Goal: Find specific page/section

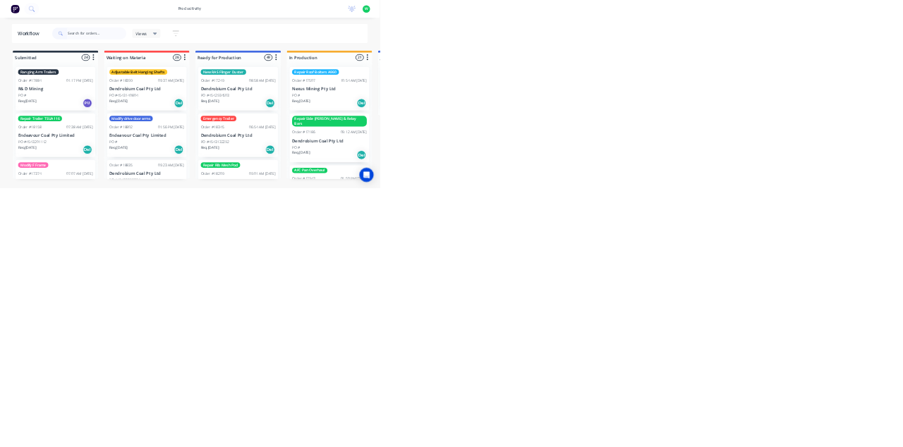
scroll to position [64, 0]
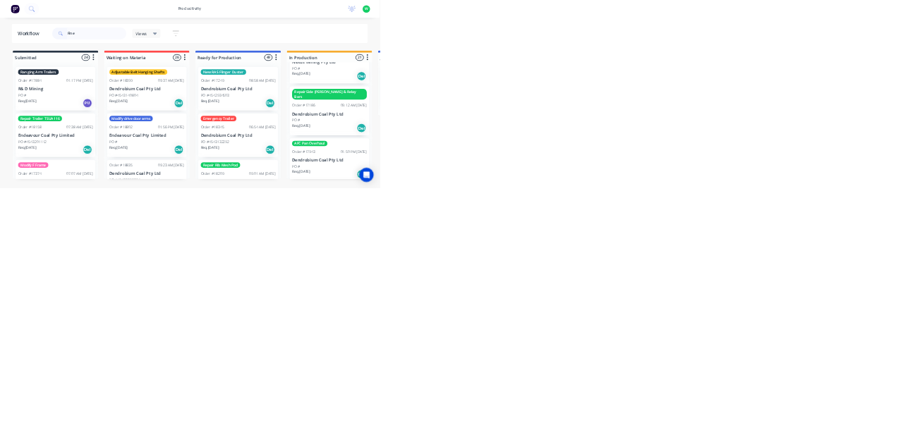
type input "Fines"
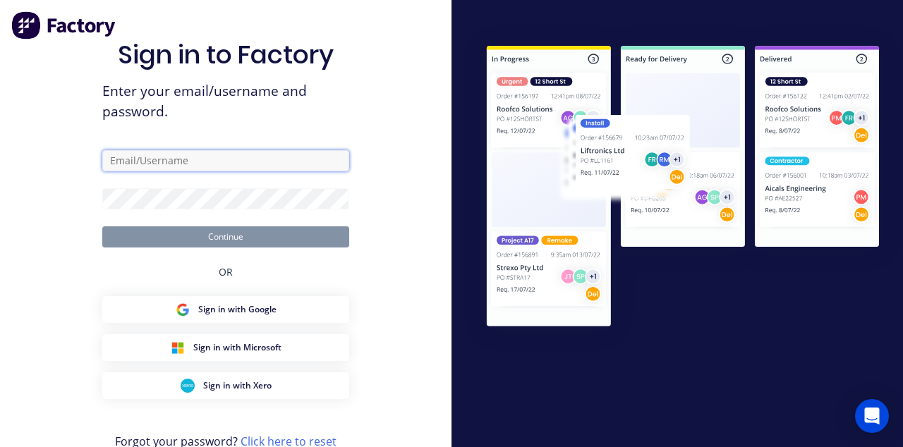
click at [143, 171] on input "text" at bounding box center [225, 160] width 247 height 21
type input "[EMAIL_ADDRESS][DOMAIN_NAME]"
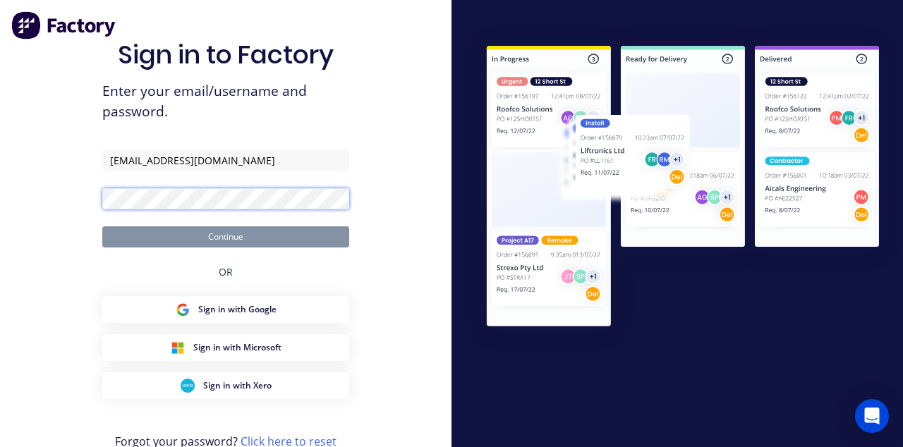
click at [102, 227] on button "Continue" at bounding box center [225, 237] width 247 height 21
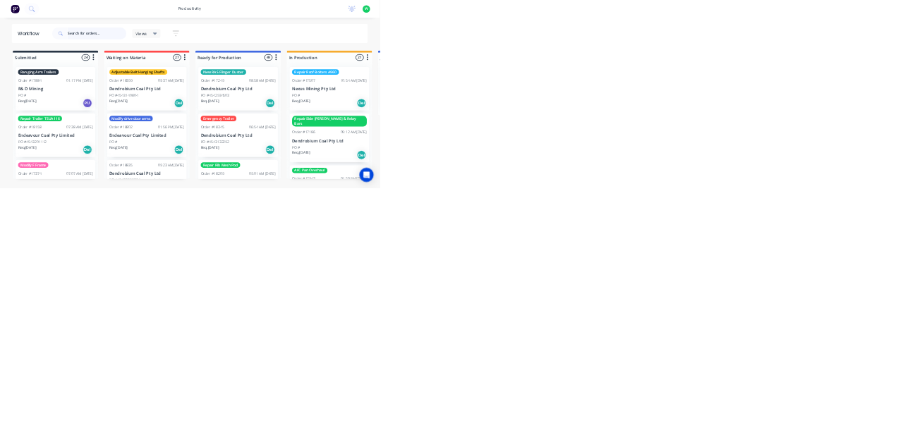
click at [181, 80] on input "text" at bounding box center [231, 80] width 140 height 28
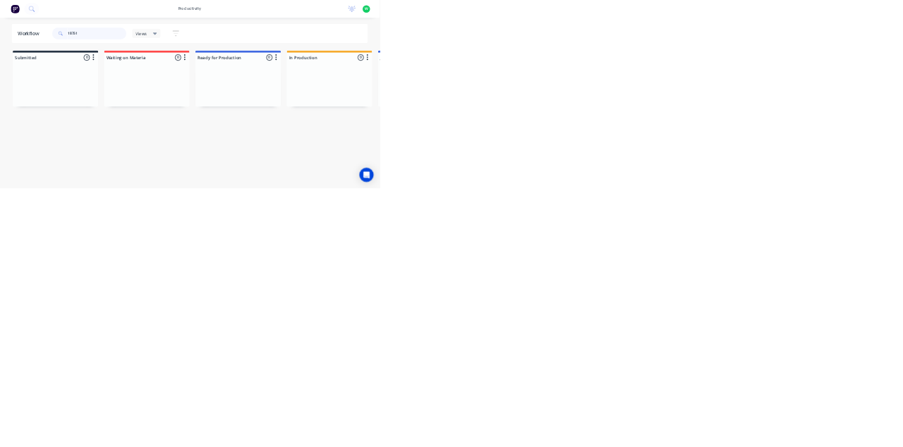
type input "18751"
click at [903, 363] on html "productivity productivity Workflow Planner Delivery Scheduling Timesheets No ne…" at bounding box center [451, 181] width 903 height 363
